Goal: Task Accomplishment & Management: Complete application form

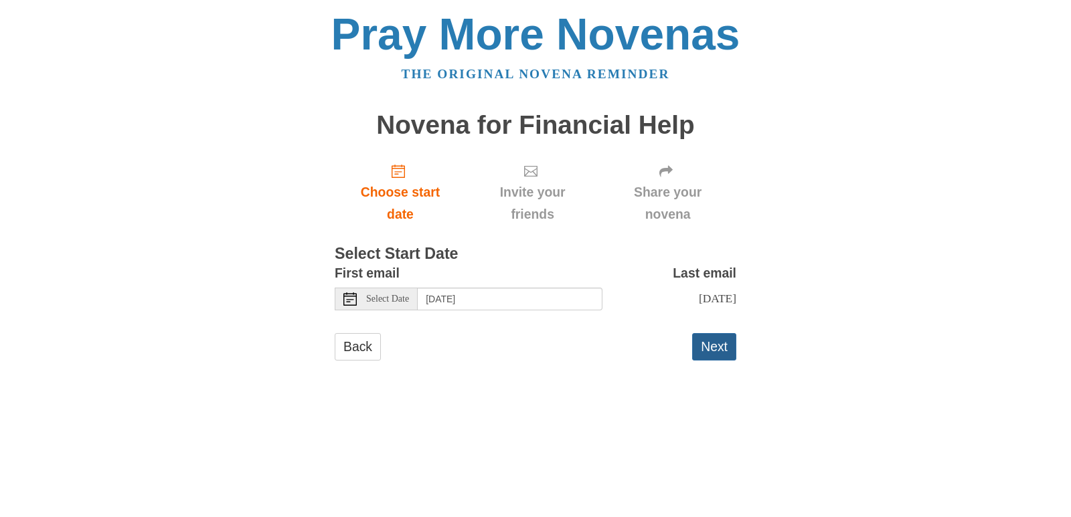
click at [715, 347] on button "Next" at bounding box center [714, 346] width 44 height 27
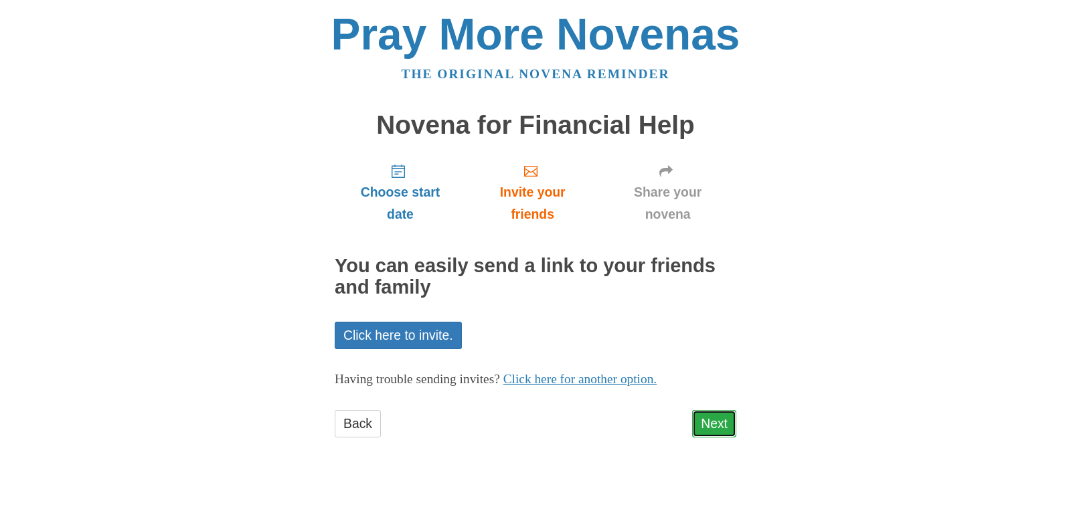
click at [713, 426] on link "Next" at bounding box center [714, 423] width 44 height 27
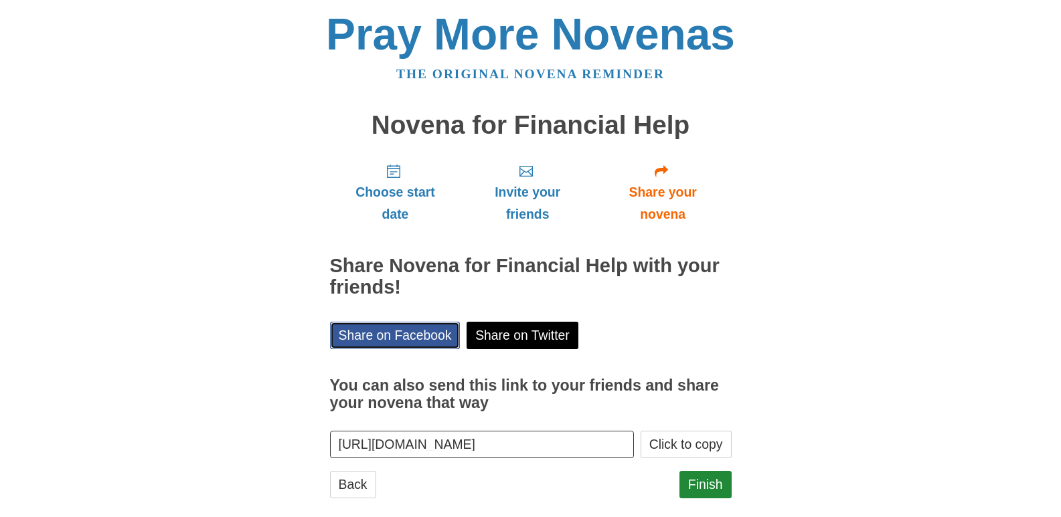
click at [432, 343] on link "Share on Facebook" at bounding box center [395, 335] width 130 height 27
click at [693, 480] on link "Finish" at bounding box center [705, 484] width 52 height 27
